Goal: Information Seeking & Learning: Learn about a topic

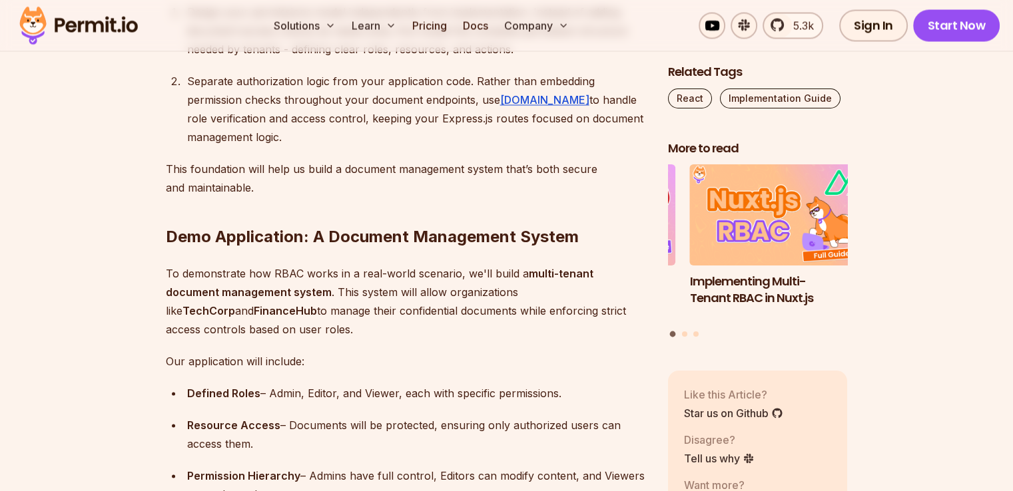
scroll to position [2064, 0]
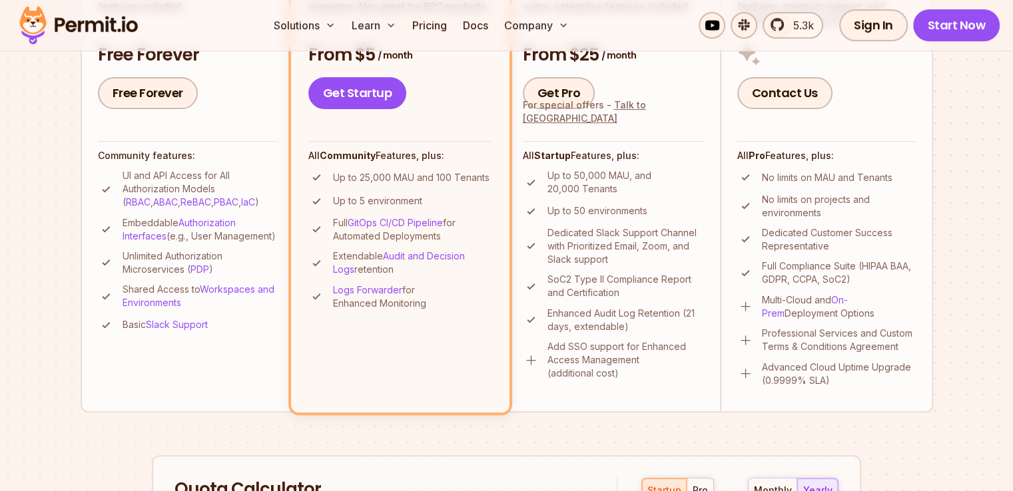
scroll to position [266, 0]
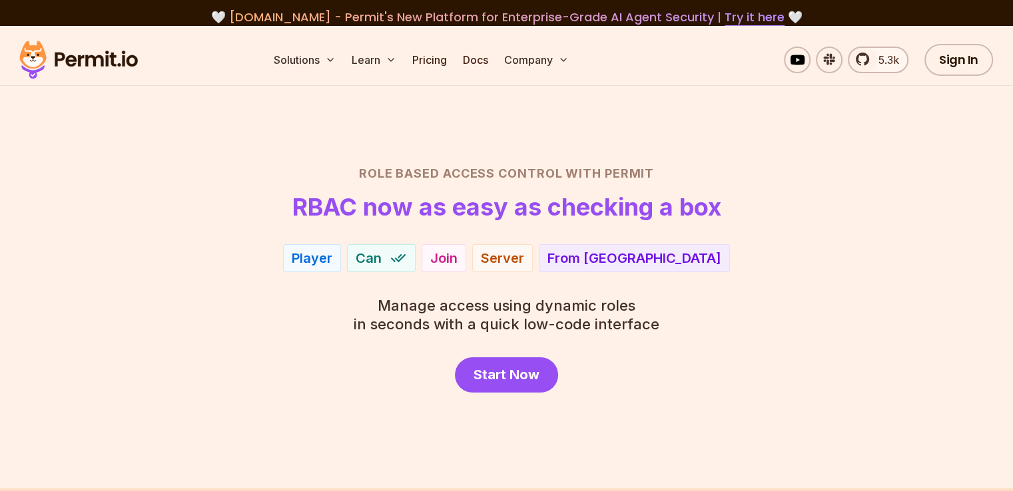
drag, startPoint x: 294, startPoint y: 210, endPoint x: 754, endPoint y: 192, distance: 460.4
click at [754, 192] on header "Role Based Access Control with Permit RBAC now as easy as checking a box" at bounding box center [507, 192] width 932 height 56
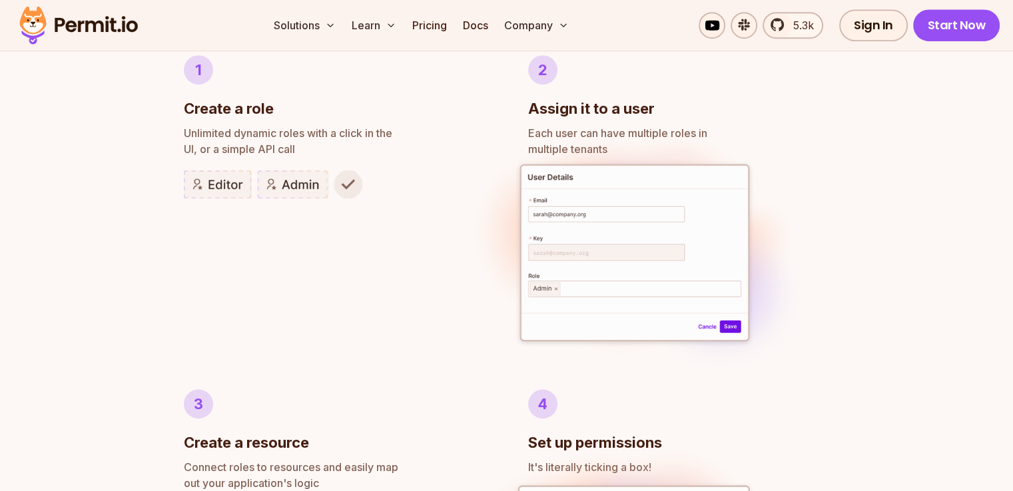
scroll to position [1065, 0]
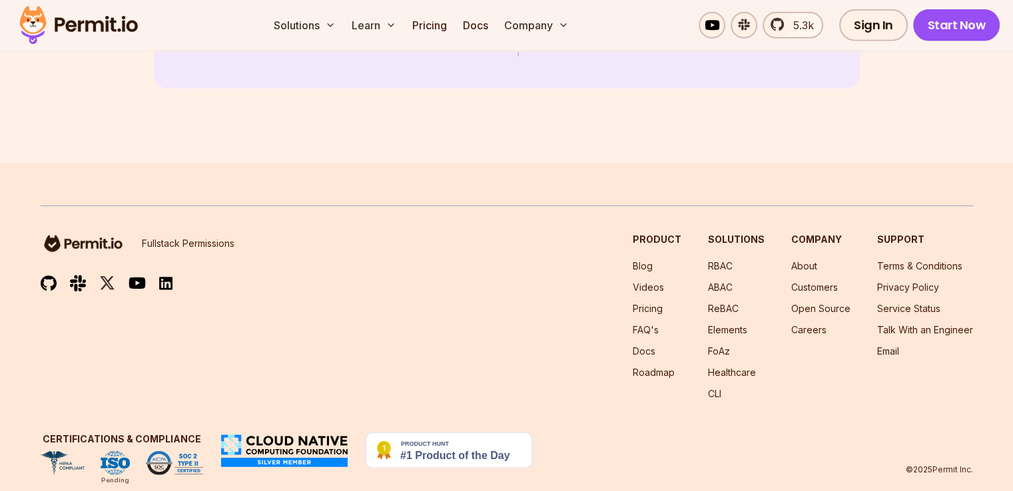
scroll to position [3937, 0]
